Goal: Transaction & Acquisition: Purchase product/service

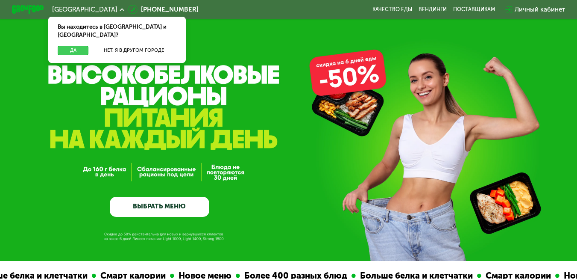
click at [68, 46] on button "Да" at bounding box center [73, 51] width 31 height 10
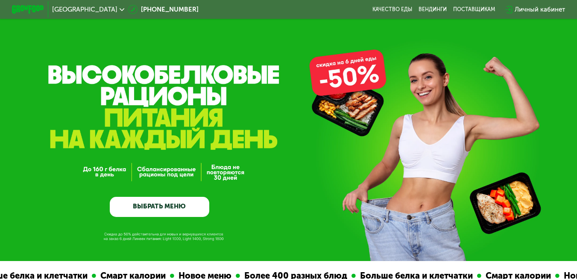
click at [147, 214] on link "ВЫБРАТЬ МЕНЮ" at bounding box center [160, 206] width 100 height 20
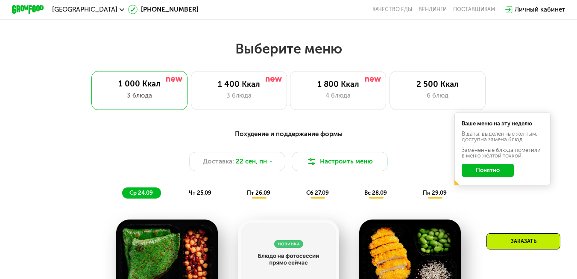
scroll to position [513, 0]
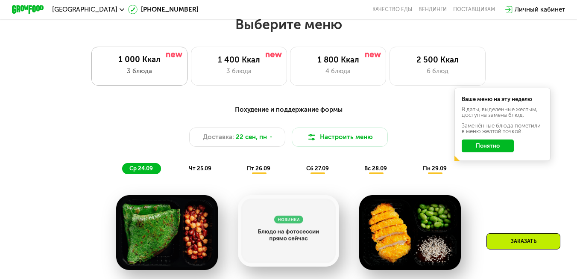
click at [135, 68] on div "1 000 Ккал 3 блюда" at bounding box center [139, 66] width 96 height 38
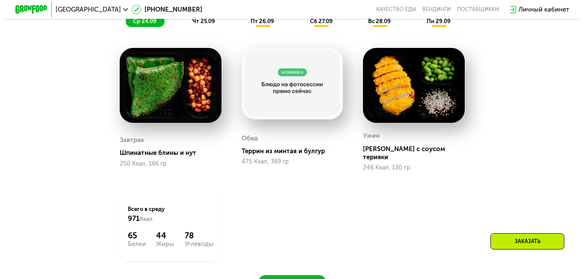
scroll to position [490, 0]
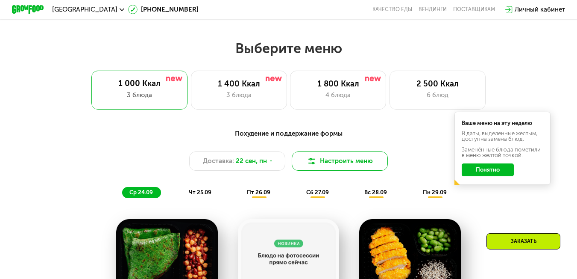
click at [371, 164] on button "Настроить меню" at bounding box center [340, 160] width 96 height 19
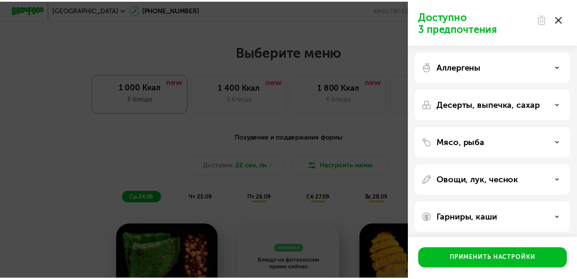
scroll to position [3, 0]
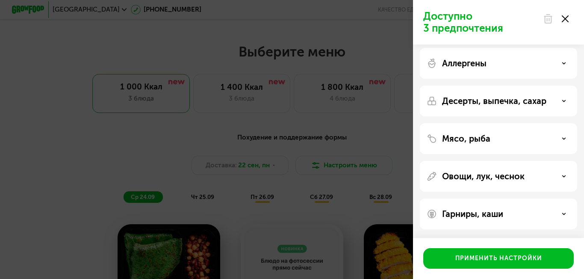
click at [566, 19] on icon at bounding box center [564, 18] width 7 height 7
